Goal: Information Seeking & Learning: Find specific fact

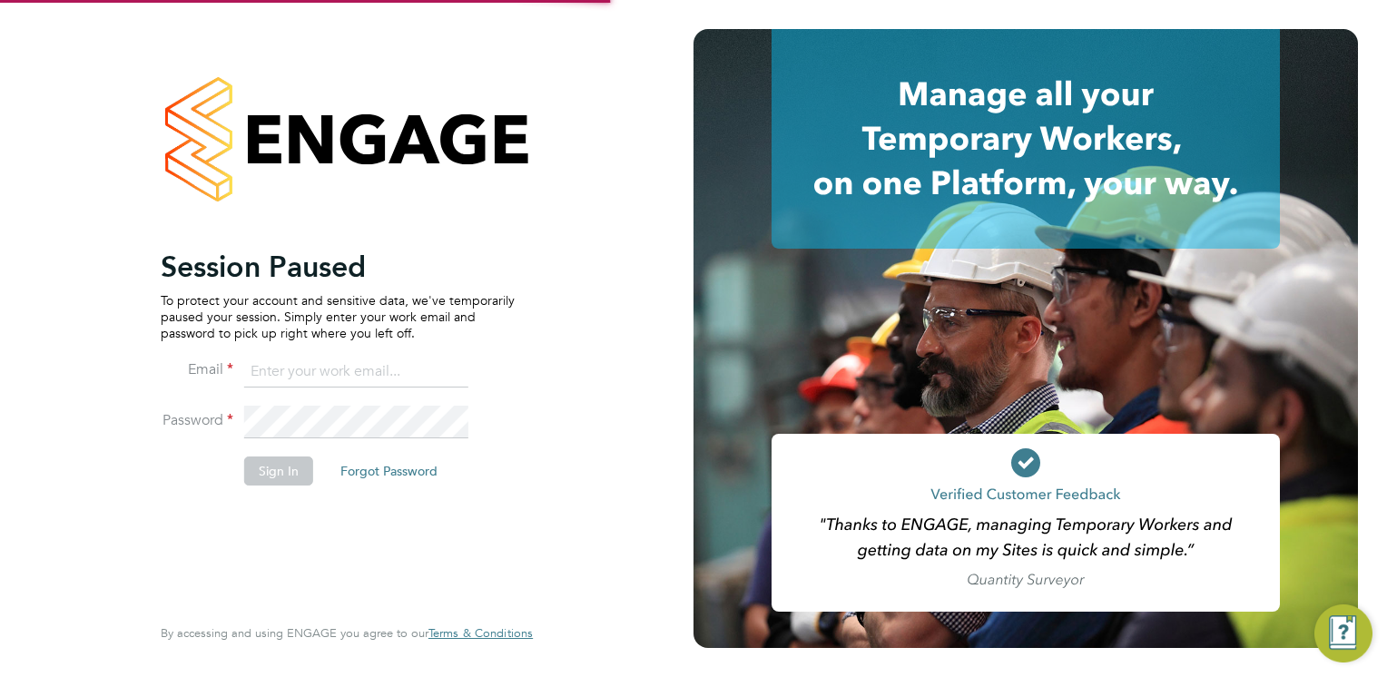
type input "dave.waite@torus.co.uk"
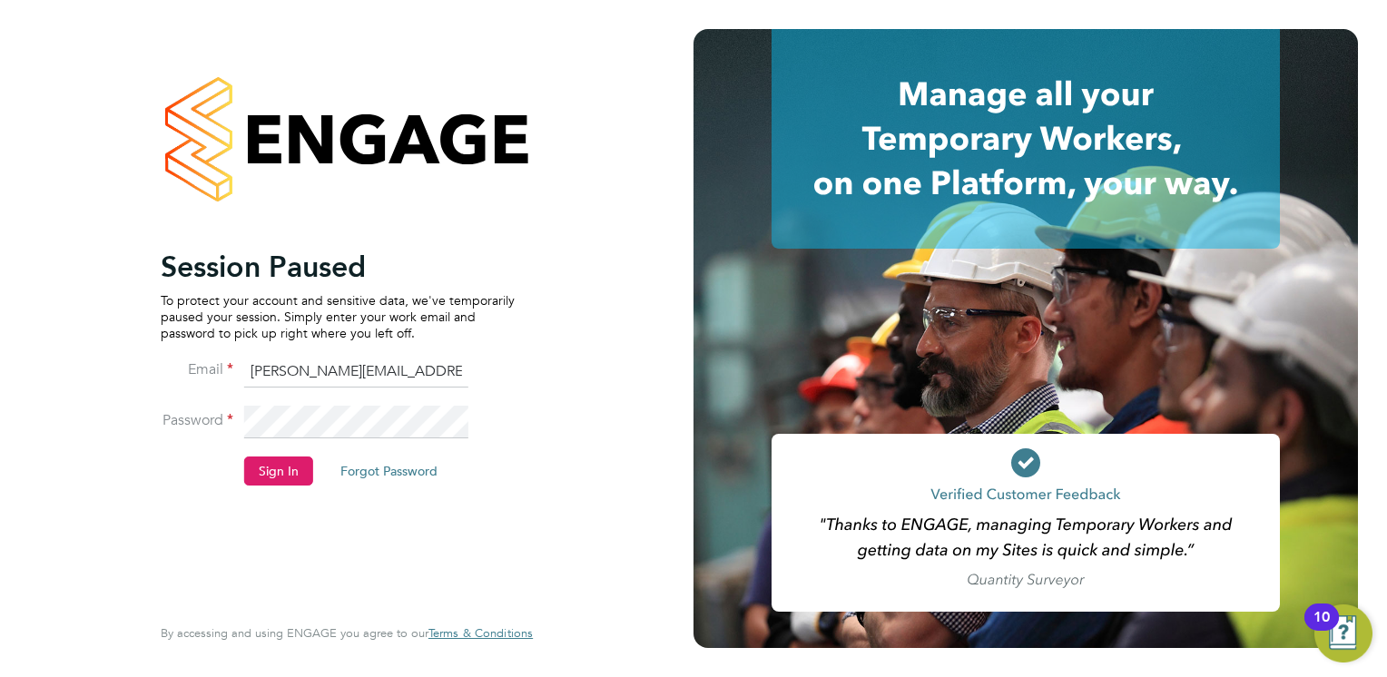
click at [283, 471] on button "Sign In" at bounding box center [278, 471] width 69 height 29
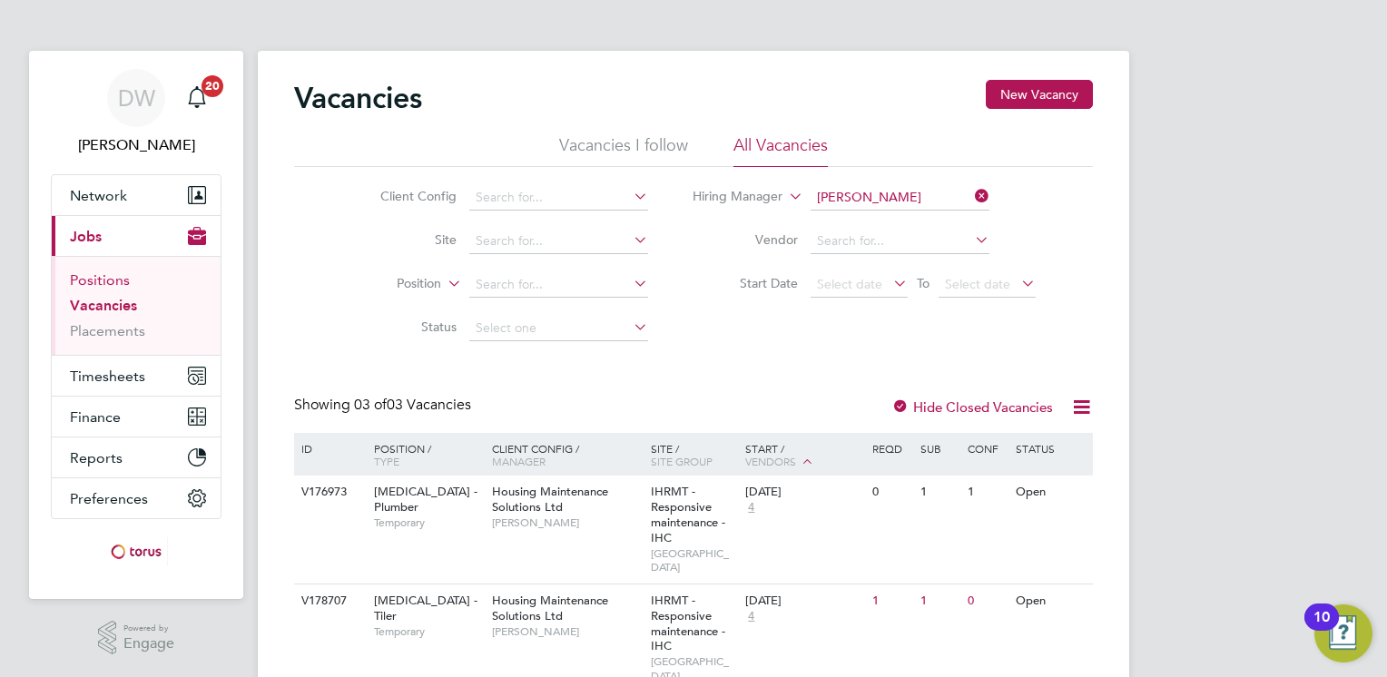
click at [106, 281] on link "Positions" at bounding box center [100, 279] width 60 height 17
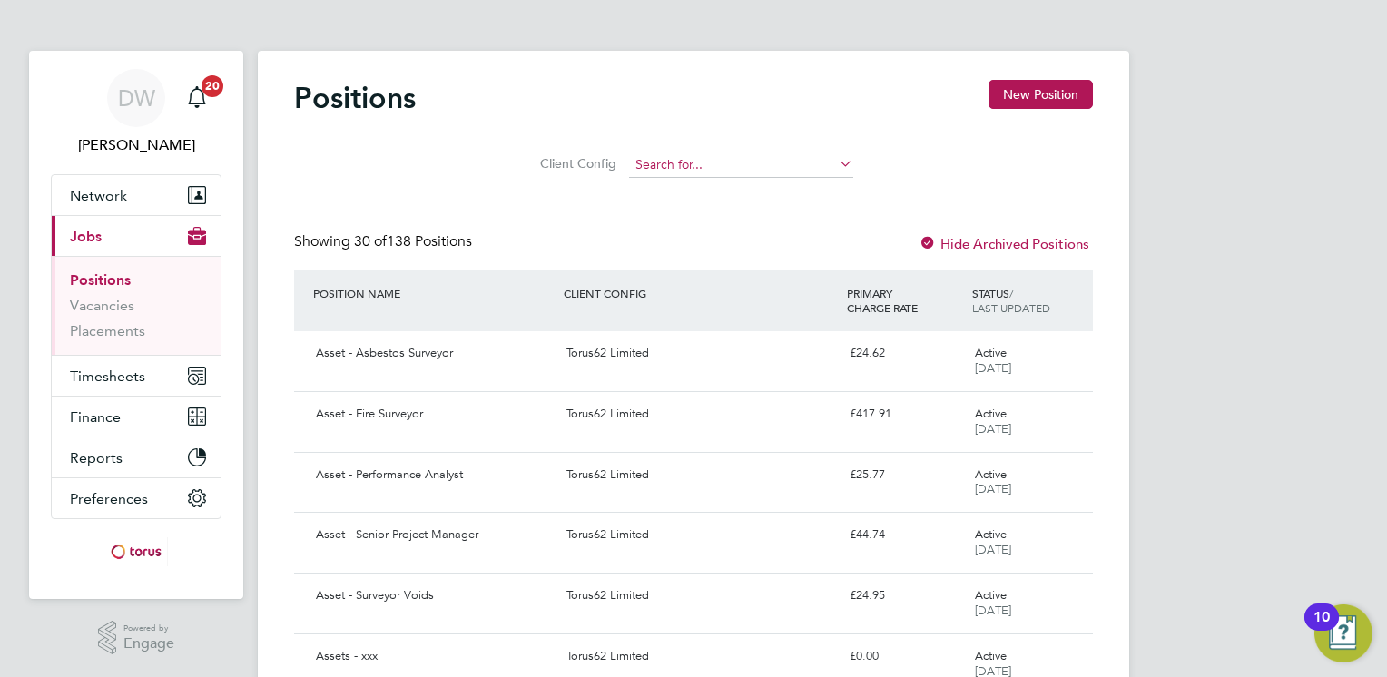
click at [696, 162] on input at bounding box center [741, 164] width 224 height 25
click at [696, 211] on li "Housing Maintenance Solutions Ltd" at bounding box center [740, 213] width 225 height 25
type input "Housing Maintenance Solutions Ltd"
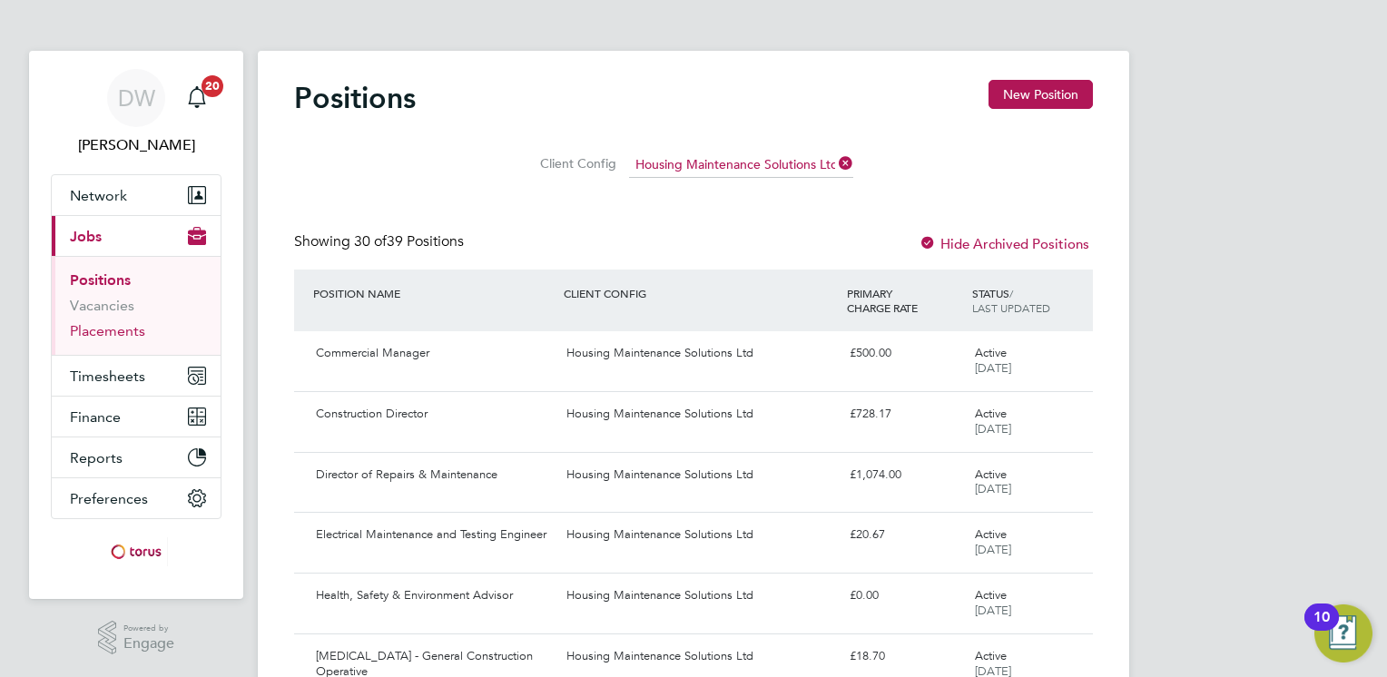
click at [96, 332] on link "Placements" at bounding box center [107, 330] width 75 height 17
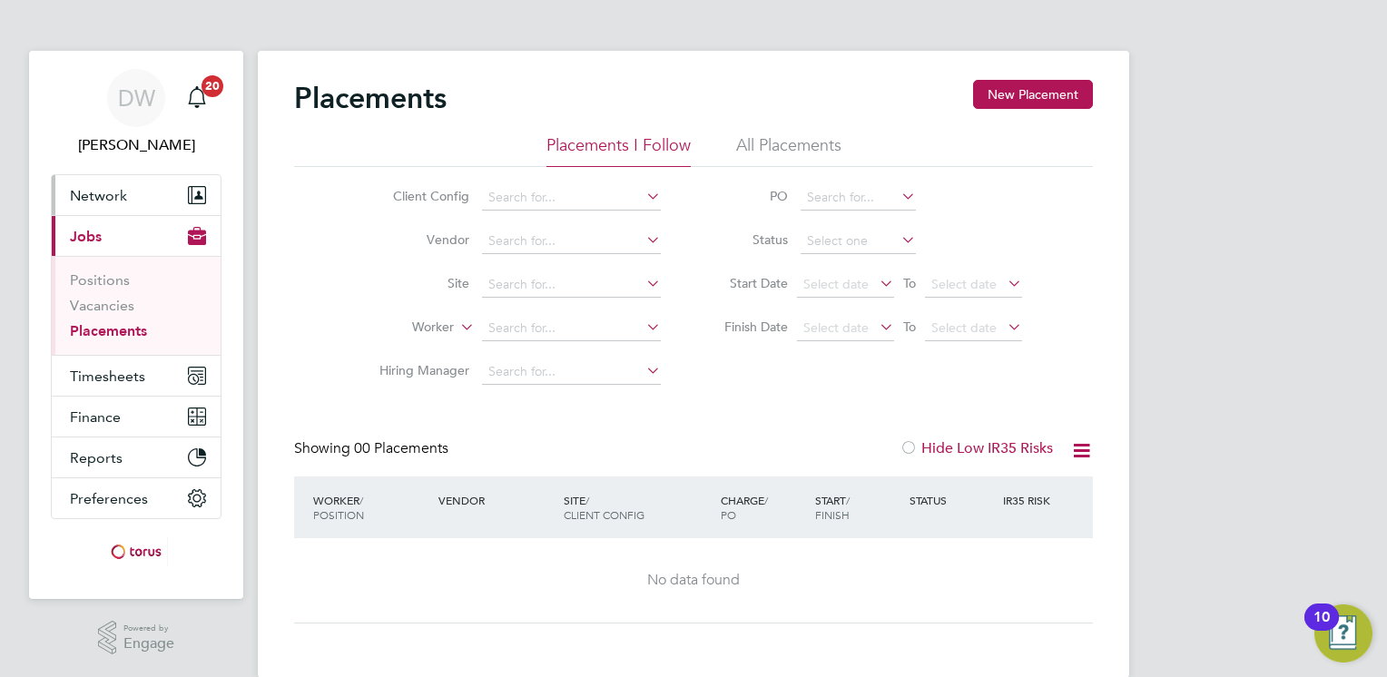
click at [93, 202] on span "Network" at bounding box center [98, 195] width 57 height 17
click at [138, 187] on button "Network" at bounding box center [136, 195] width 169 height 40
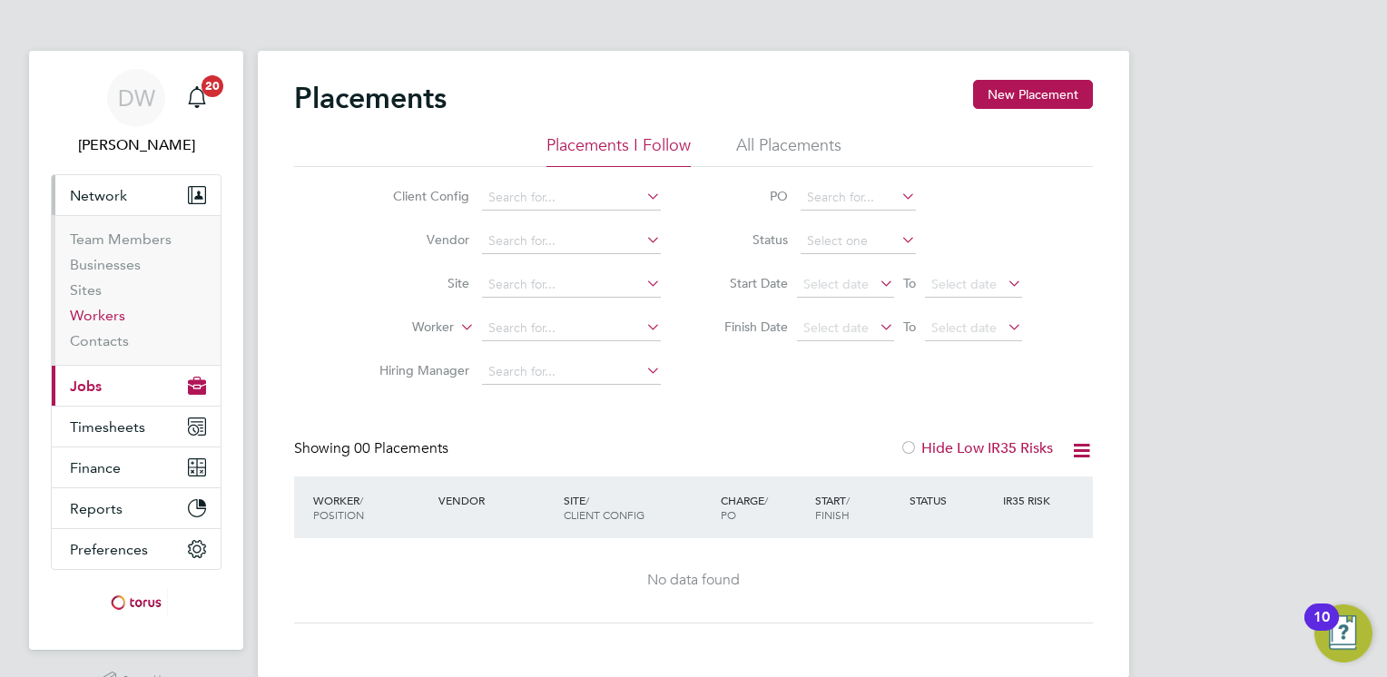
click at [110, 321] on link "Workers" at bounding box center [97, 315] width 55 height 17
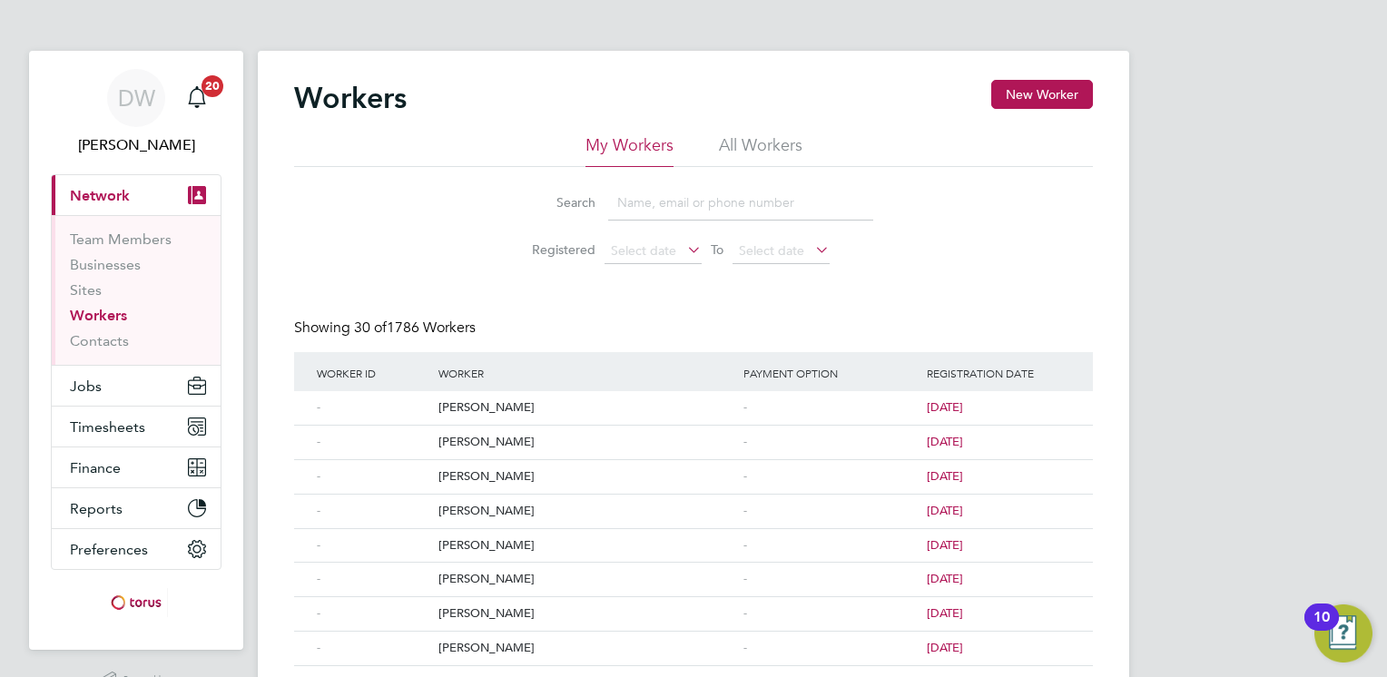
click at [699, 198] on input at bounding box center [740, 202] width 265 height 35
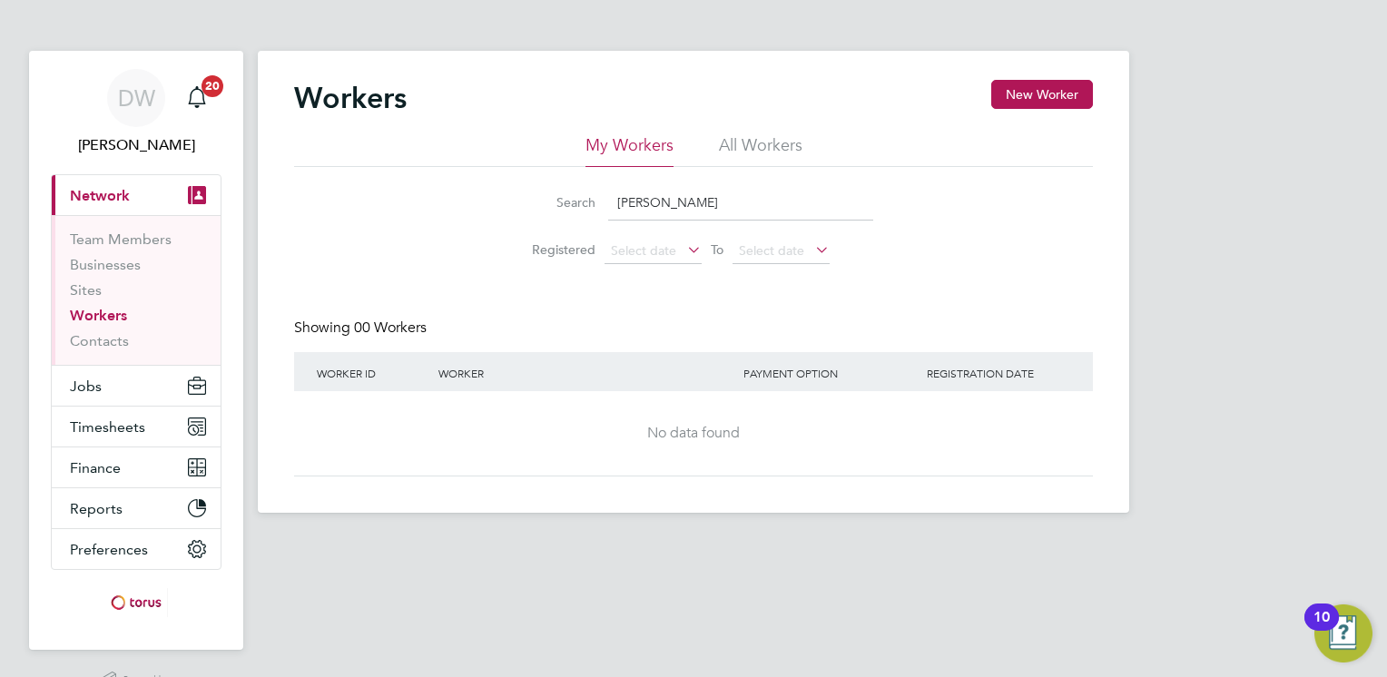
type input "[PERSON_NAME]"
